Goal: Information Seeking & Learning: Learn about a topic

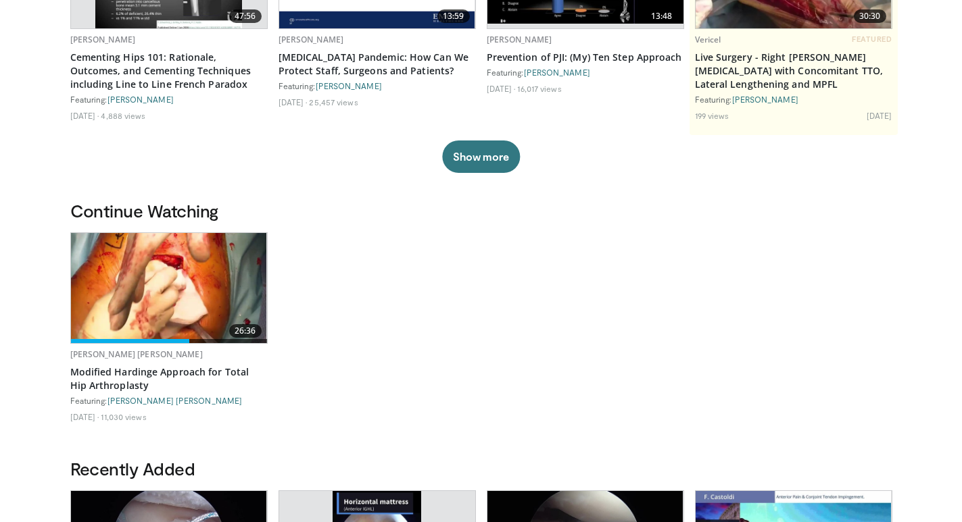
scroll to position [270, 0]
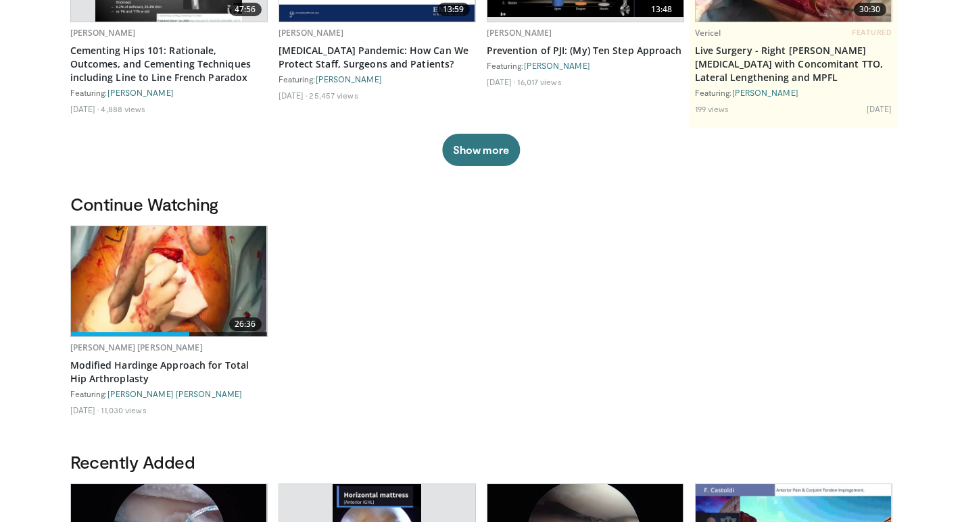
click at [161, 280] on img at bounding box center [169, 281] width 196 height 110
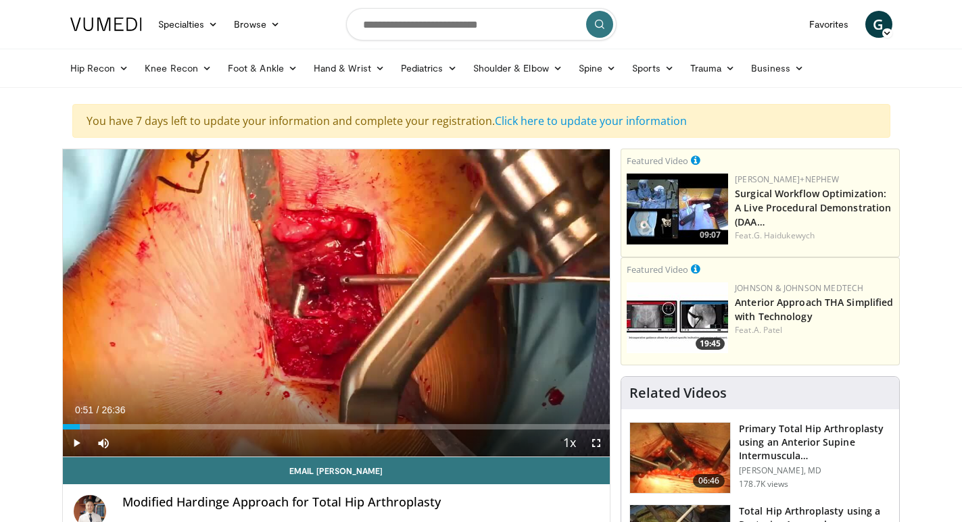
drag, startPoint x: 69, startPoint y: 423, endPoint x: 80, endPoint y: 423, distance: 10.8
click at [80, 423] on div "Loaded : 5.02% 00:51 00:51" at bounding box center [336, 423] width 547 height 13
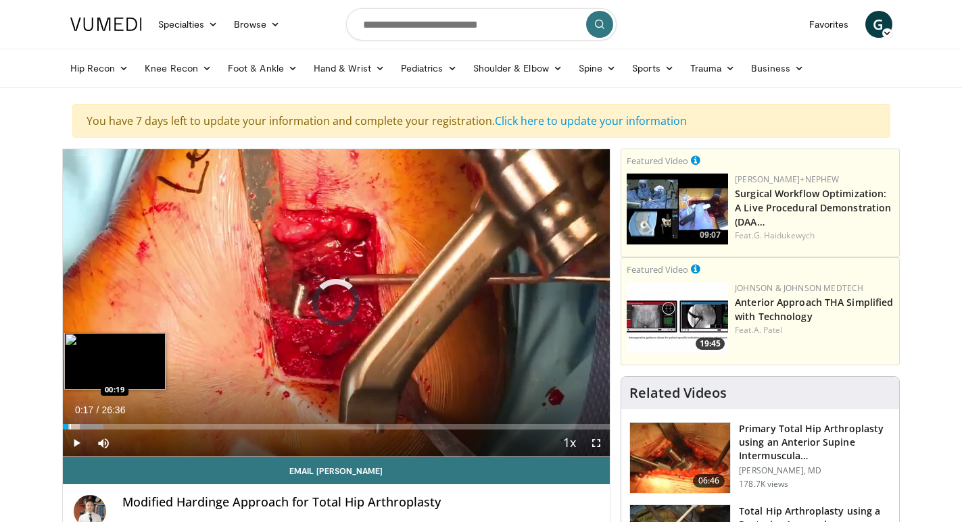
click at [70, 429] on div "Progress Bar" at bounding box center [70, 426] width 1 height 5
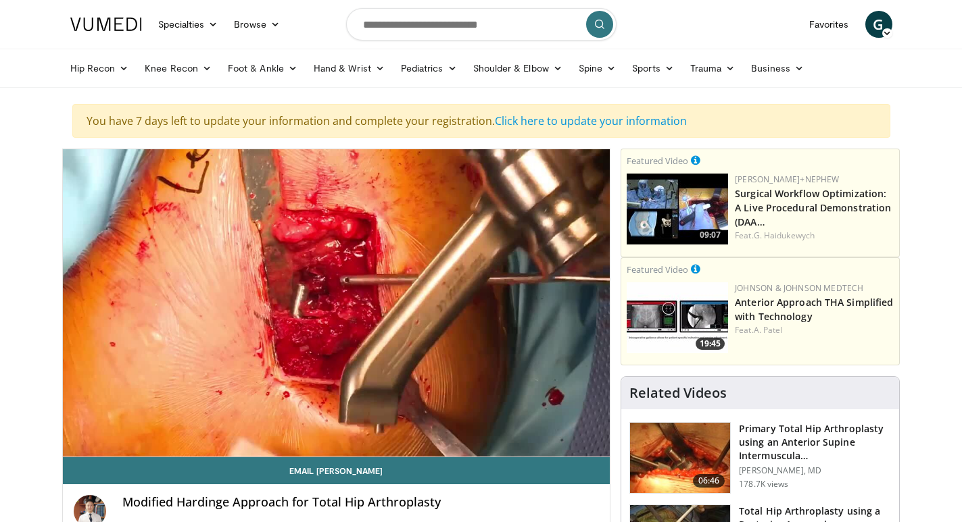
click at [70, 428] on video-js "**********" at bounding box center [336, 303] width 547 height 308
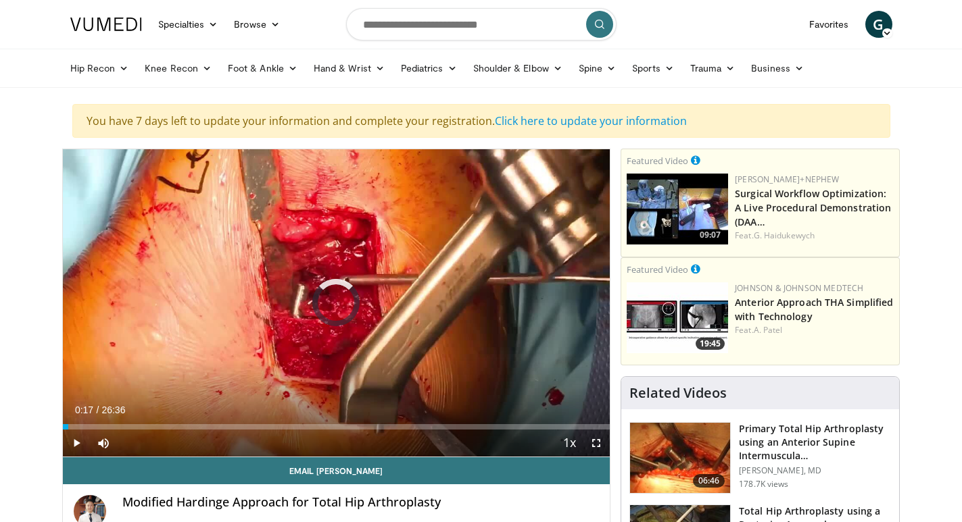
drag, startPoint x: 68, startPoint y: 428, endPoint x: 54, endPoint y: 428, distance: 14.2
click at [596, 443] on span "Video Player" at bounding box center [596, 443] width 27 height 27
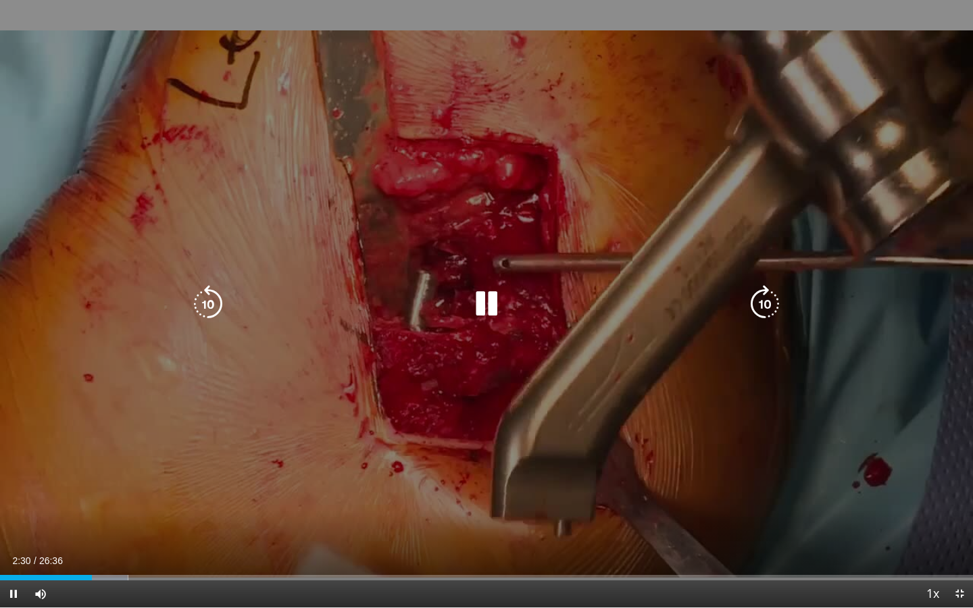
click at [544, 413] on div "10 seconds Tap to unmute" at bounding box center [486, 304] width 973 height 608
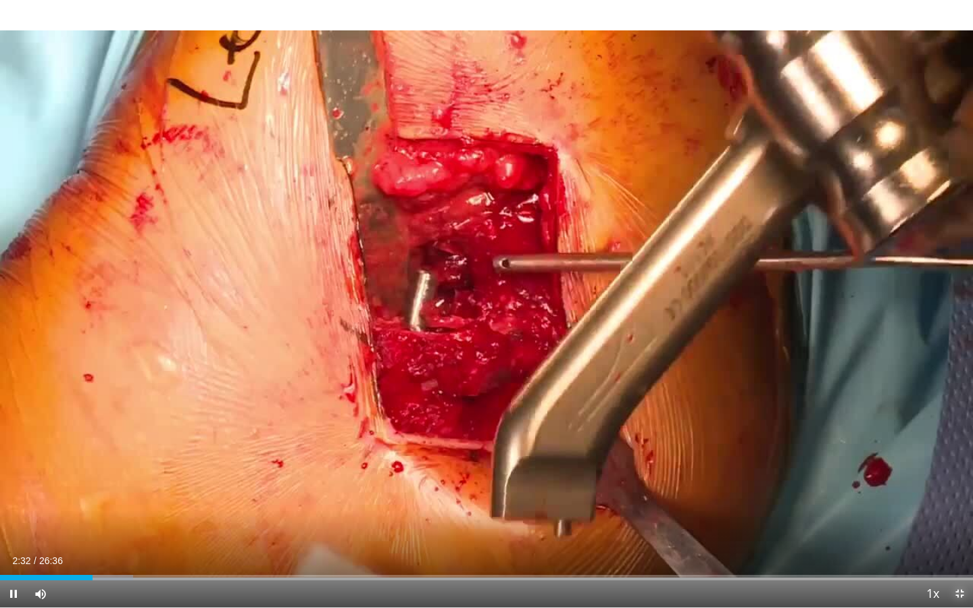
click at [959, 522] on span "Video Player" at bounding box center [959, 594] width 27 height 27
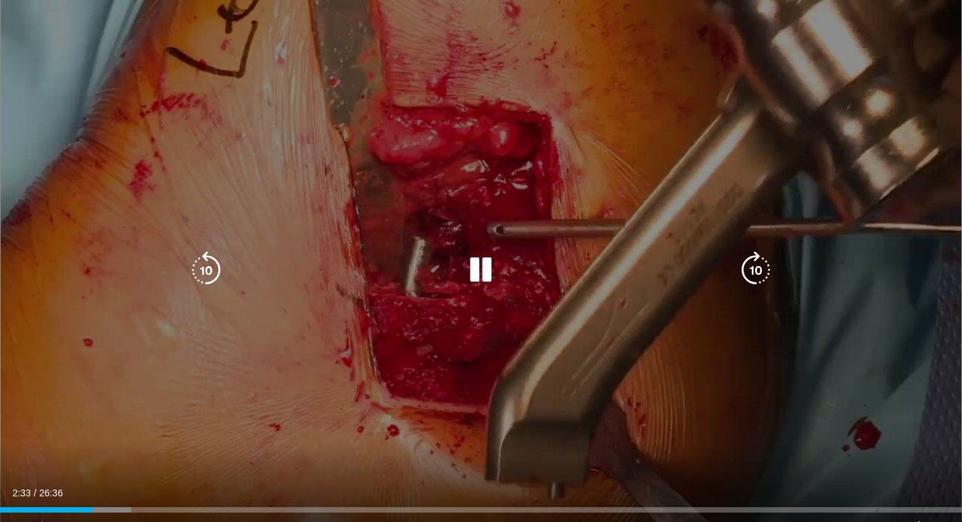
scroll to position [135, 0]
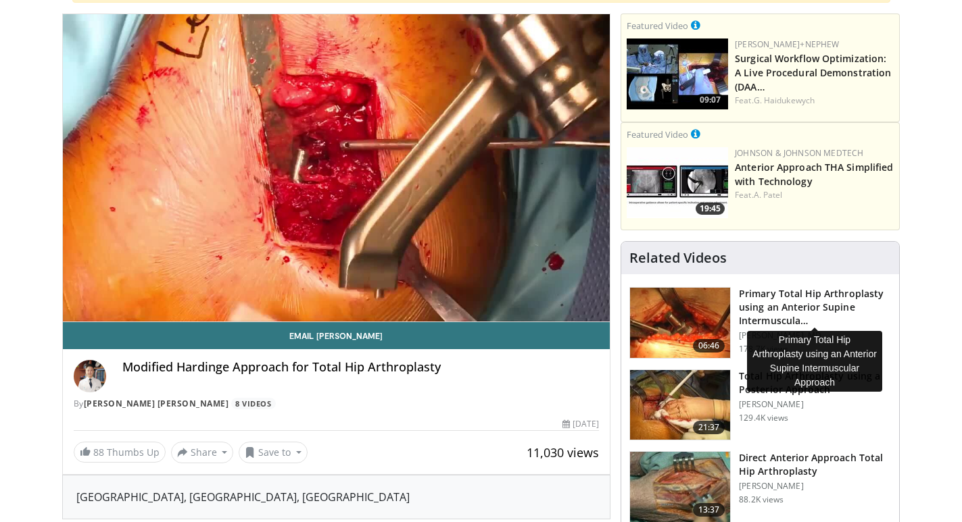
click at [798, 297] on h3 "Primary Total Hip Arthroplasty using an Anterior Supine Intermuscula…" at bounding box center [815, 307] width 152 height 41
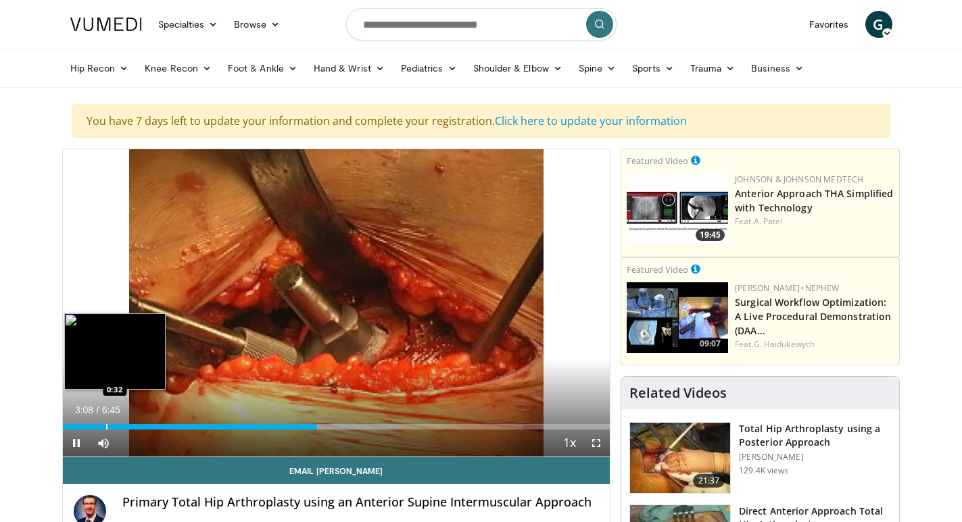
click at [106, 426] on div "Progress Bar" at bounding box center [106, 426] width 1 height 5
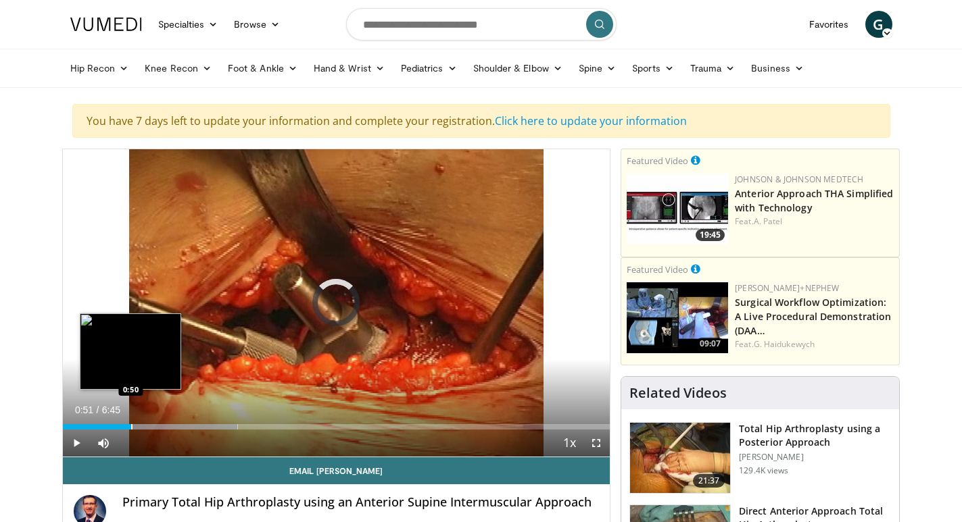
click at [132, 426] on div "Progress Bar" at bounding box center [131, 426] width 1 height 5
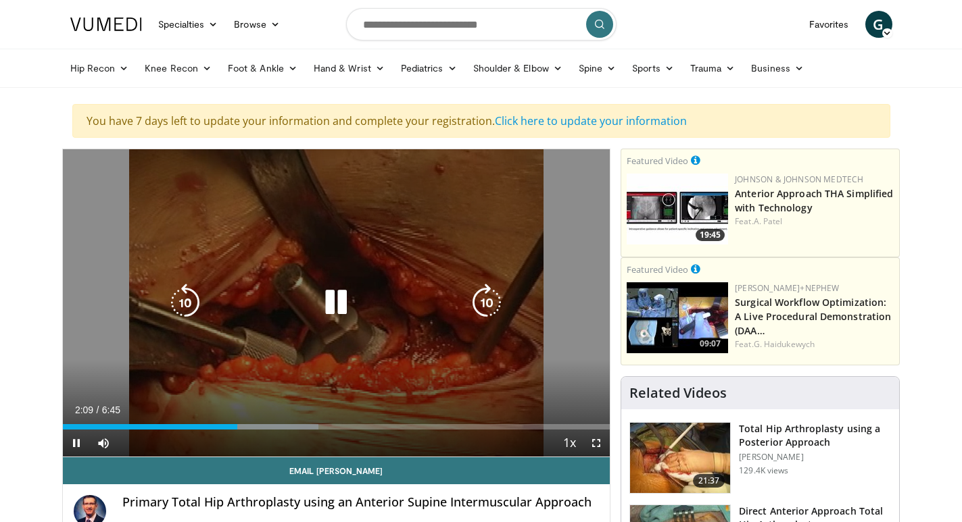
click at [338, 300] on icon "Video Player" at bounding box center [336, 303] width 38 height 38
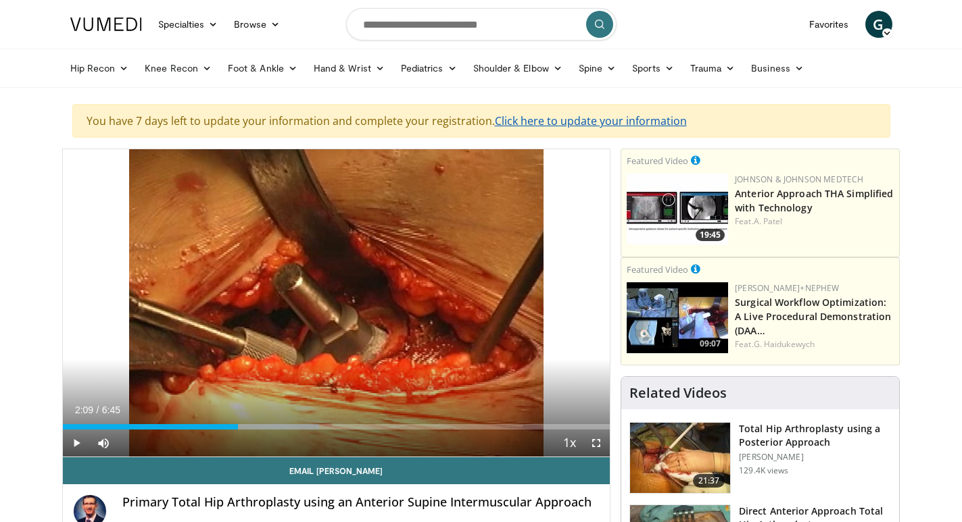
click at [581, 118] on link "Click here to update your information" at bounding box center [591, 121] width 192 height 15
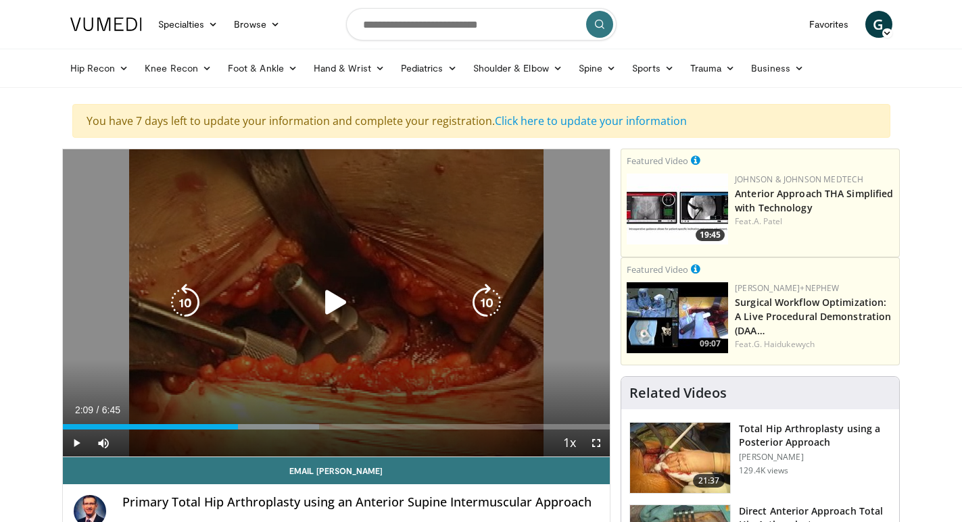
click at [326, 305] on icon "Video Player" at bounding box center [336, 303] width 38 height 38
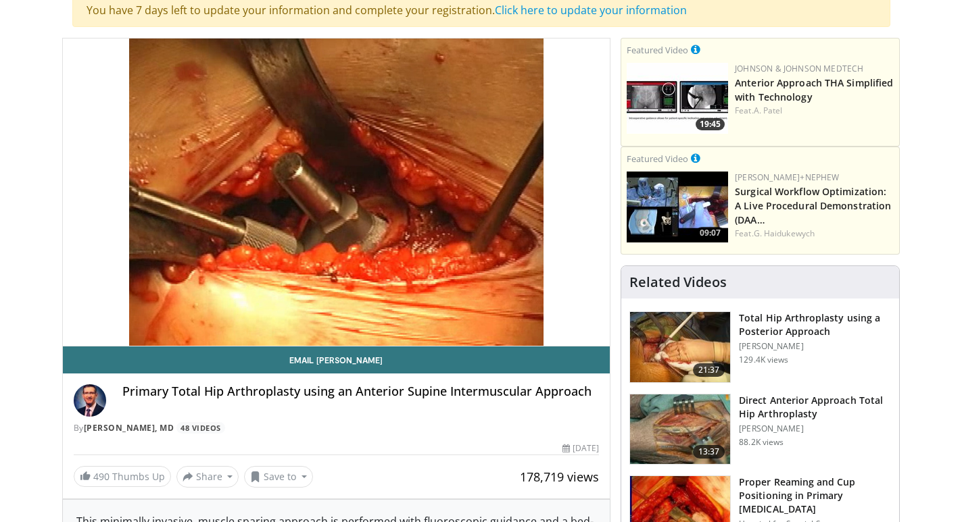
scroll to position [135, 0]
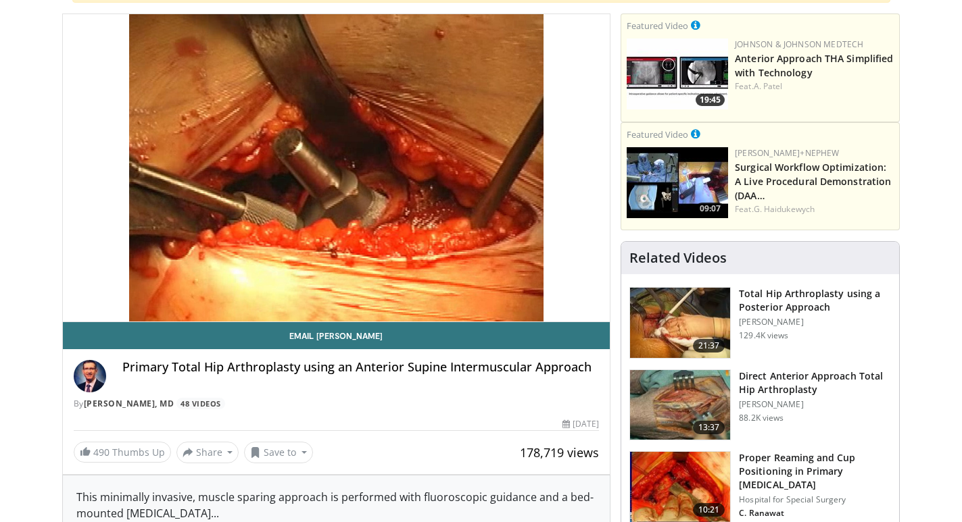
click at [81, 290] on video-js "**********" at bounding box center [336, 168] width 547 height 308
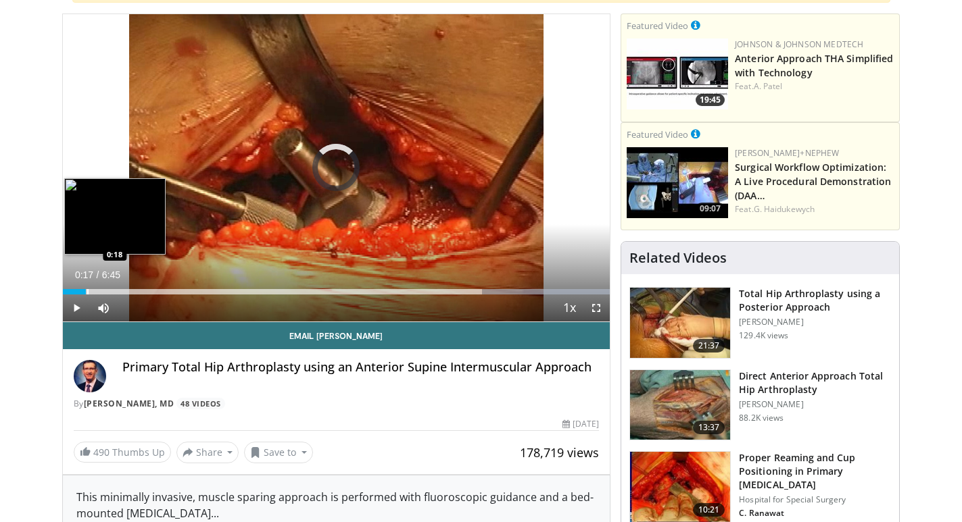
click at [87, 292] on div "Progress Bar" at bounding box center [87, 291] width 1 height 5
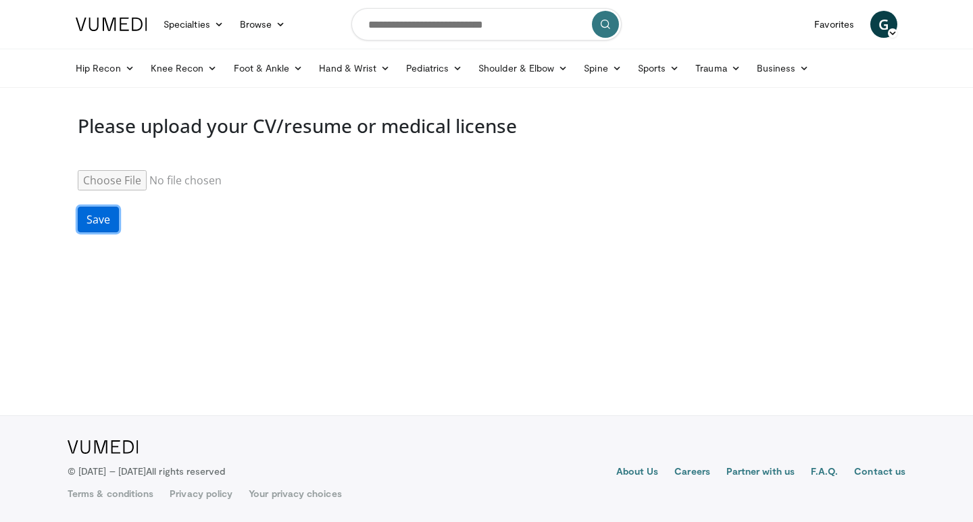
click at [97, 222] on button "Save" at bounding box center [98, 220] width 41 height 26
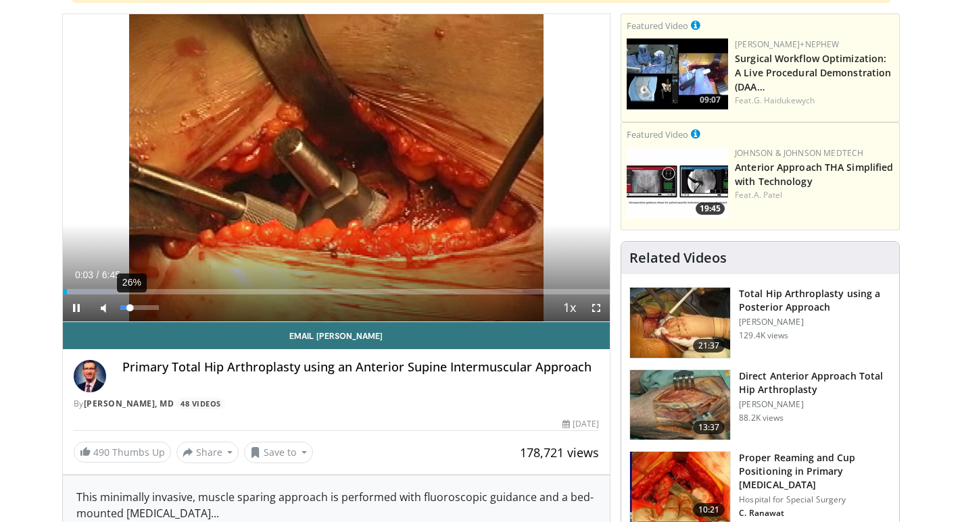
click at [130, 307] on div "26%" at bounding box center [139, 307] width 39 height 5
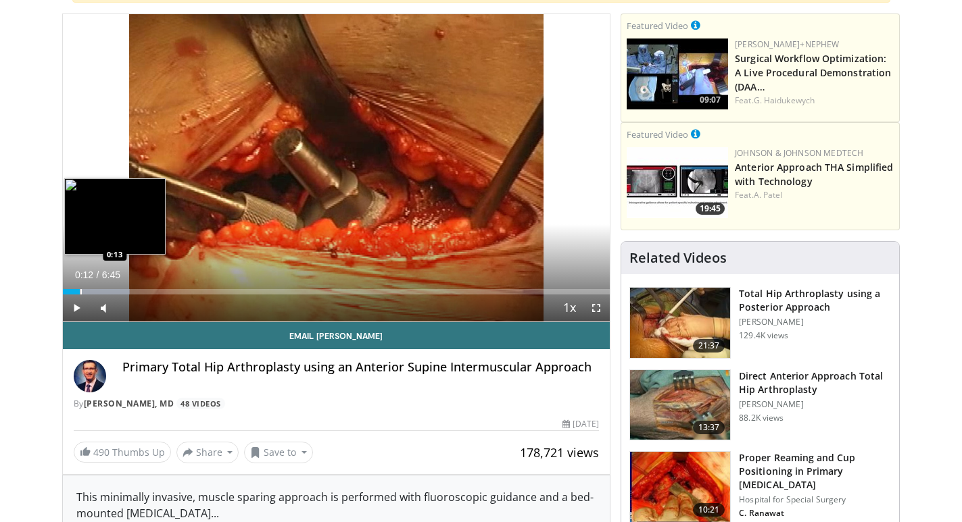
click at [79, 289] on div "Loaded : 12.29% 0:12 0:13" at bounding box center [336, 291] width 547 height 5
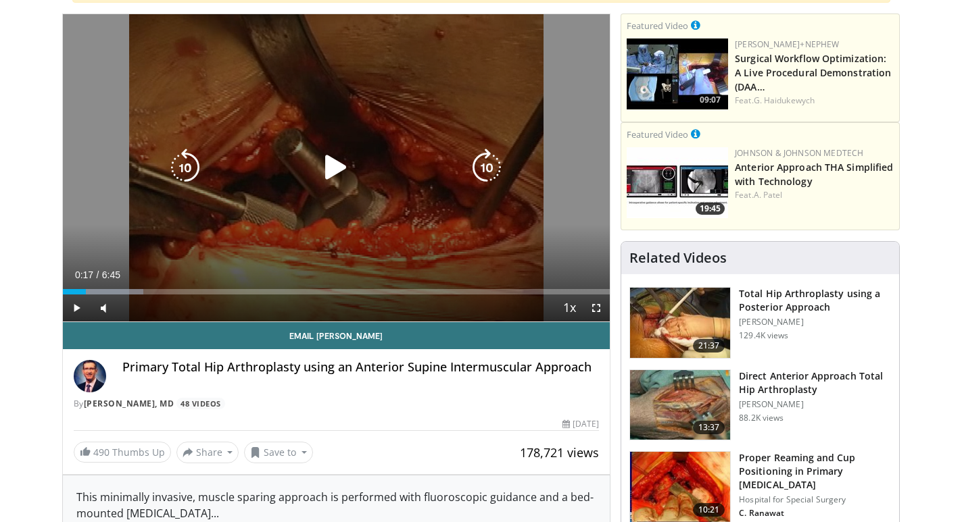
click at [0, 0] on div "Progress Bar" at bounding box center [0, 0] width 0 height 0
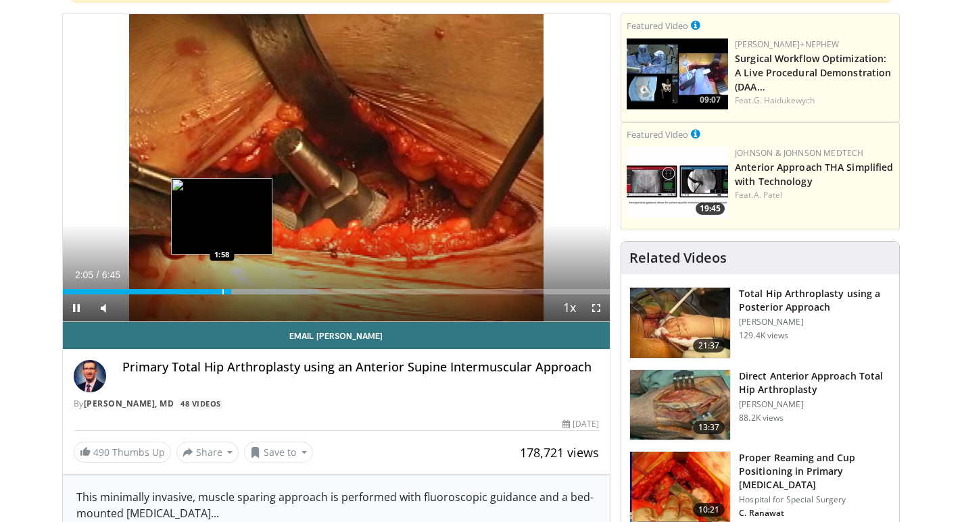
click at [222, 292] on div "Progress Bar" at bounding box center [222, 291] width 1 height 5
click at [201, 288] on div "Loaded : 46.76% 2:07 1:43" at bounding box center [336, 288] width 547 height 13
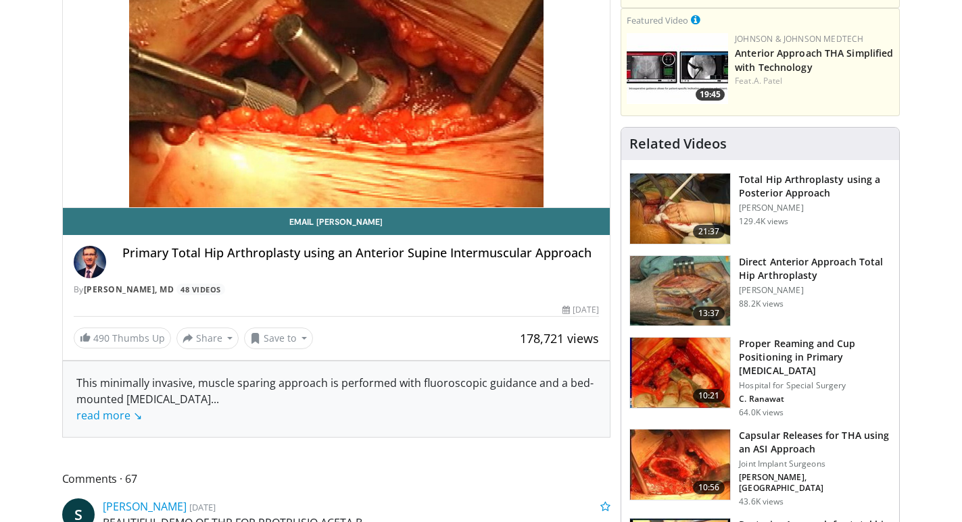
scroll to position [270, 0]
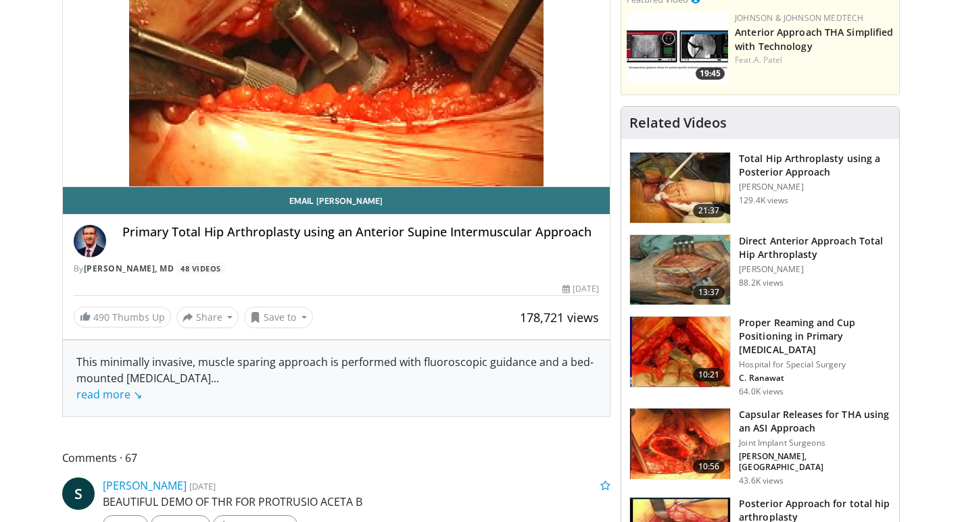
click at [808, 416] on h3 "Capsular Releases for THA using an ASI Approach" at bounding box center [815, 421] width 152 height 27
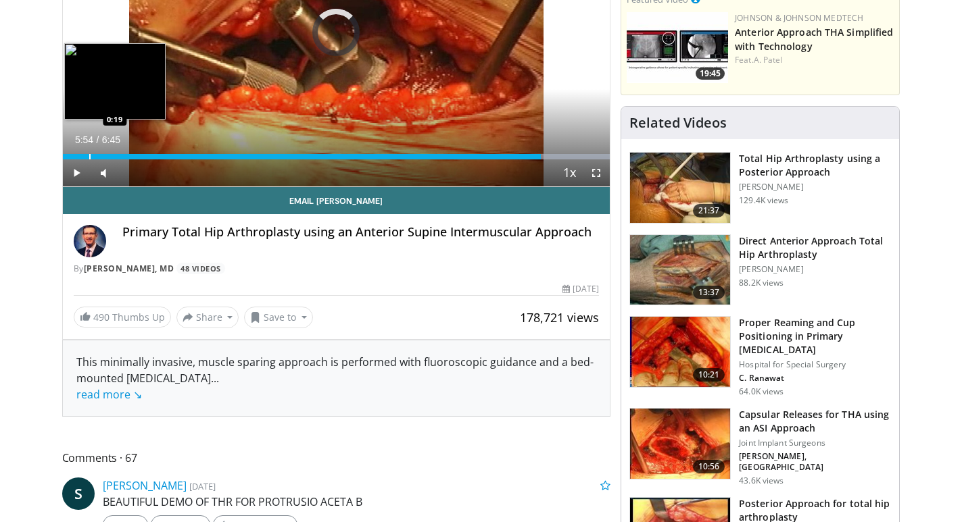
click at [89, 154] on div "Progress Bar" at bounding box center [89, 156] width 1 height 5
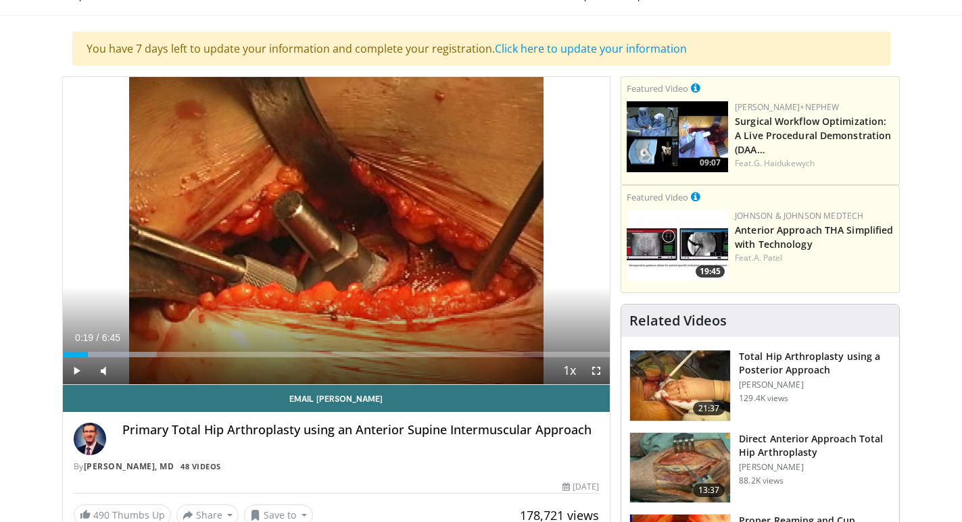
scroll to position [68, 0]
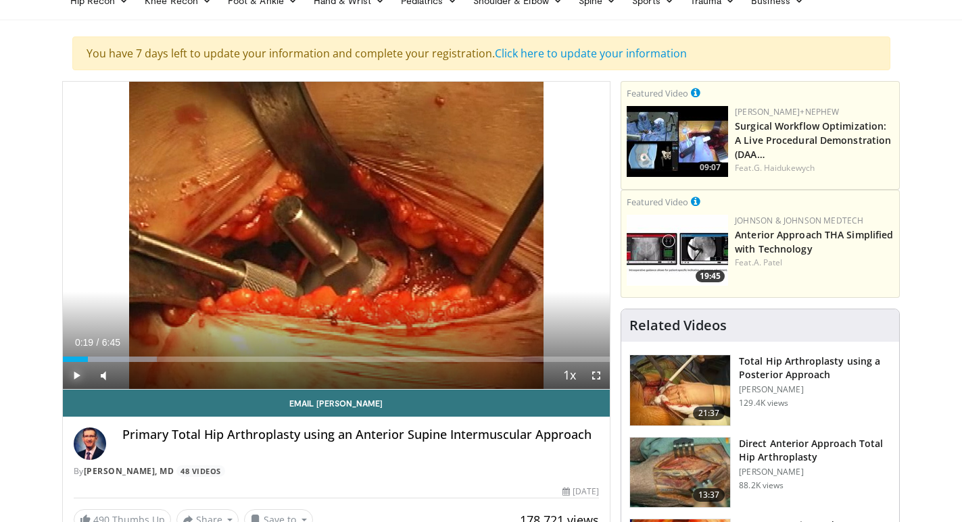
click at [77, 372] on span "Video Player" at bounding box center [76, 375] width 27 height 27
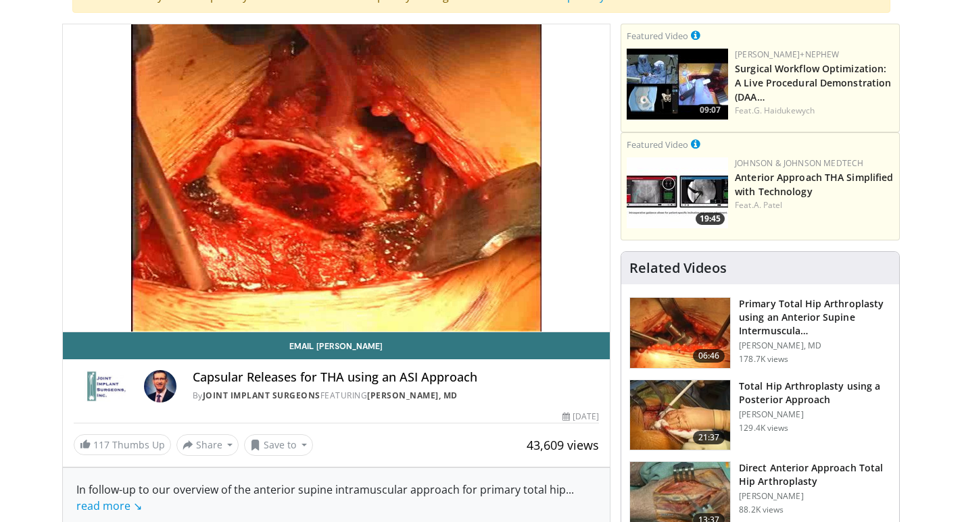
scroll to position [135, 0]
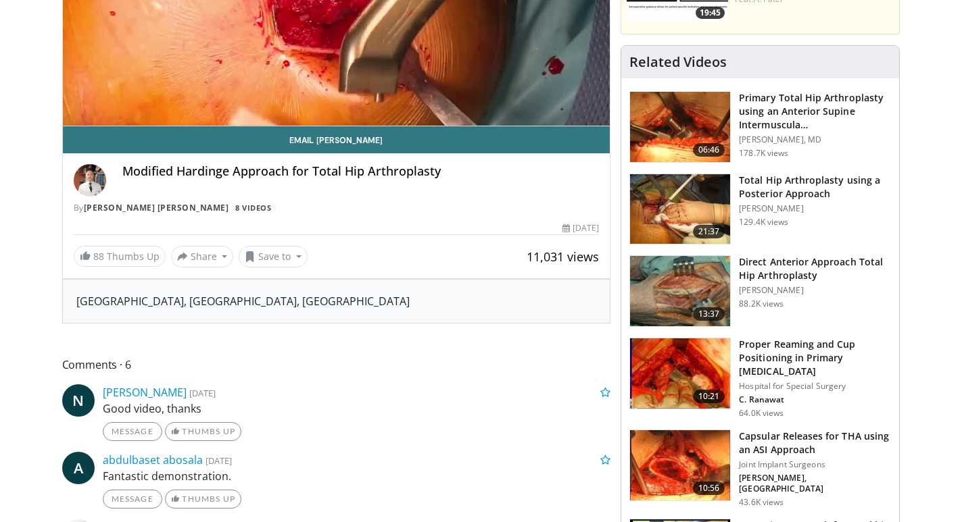
scroll to position [338, 0]
